Goal: Task Accomplishment & Management: Complete application form

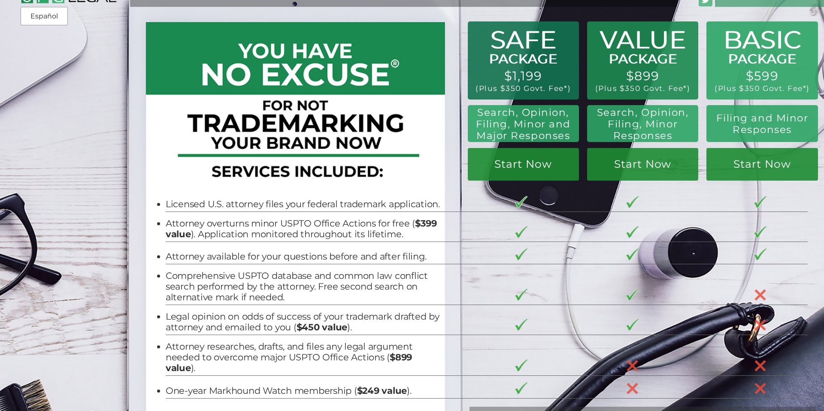
scroll to position [6, 0]
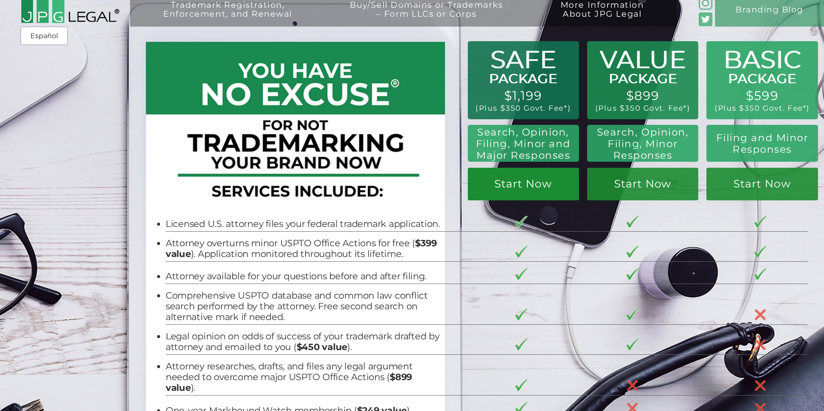
click at [587, 183] on link "Start Now" at bounding box center [642, 184] width 111 height 33
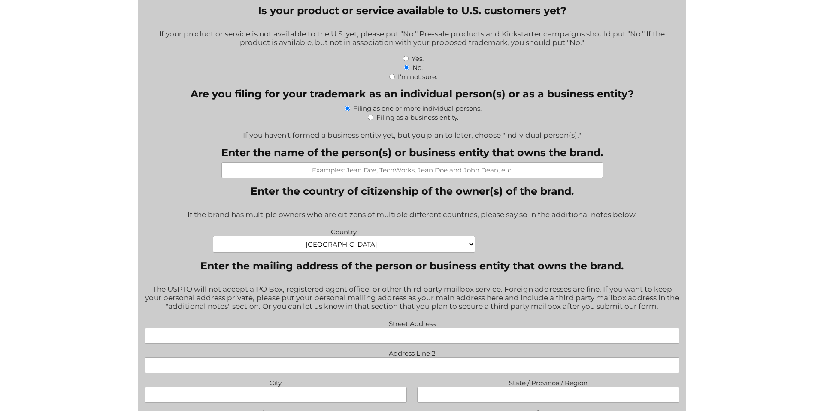
scroll to position [369, 0]
click at [505, 166] on input "Enter the name of the person(s) or business entity that owns the brand." at bounding box center [411, 170] width 381 height 16
click at [512, 254] on div "Country Afghanistan Albania Algeria American Samoa Andorra Angola Anguilla Anta…" at bounding box center [412, 240] width 546 height 30
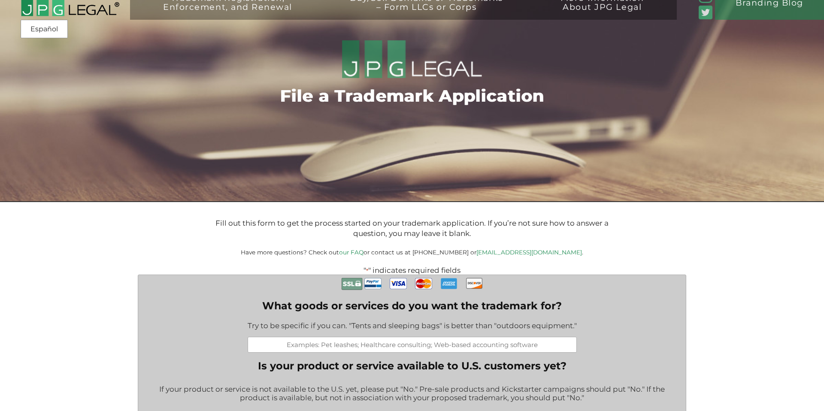
scroll to position [0, 0]
